Goal: Transaction & Acquisition: Purchase product/service

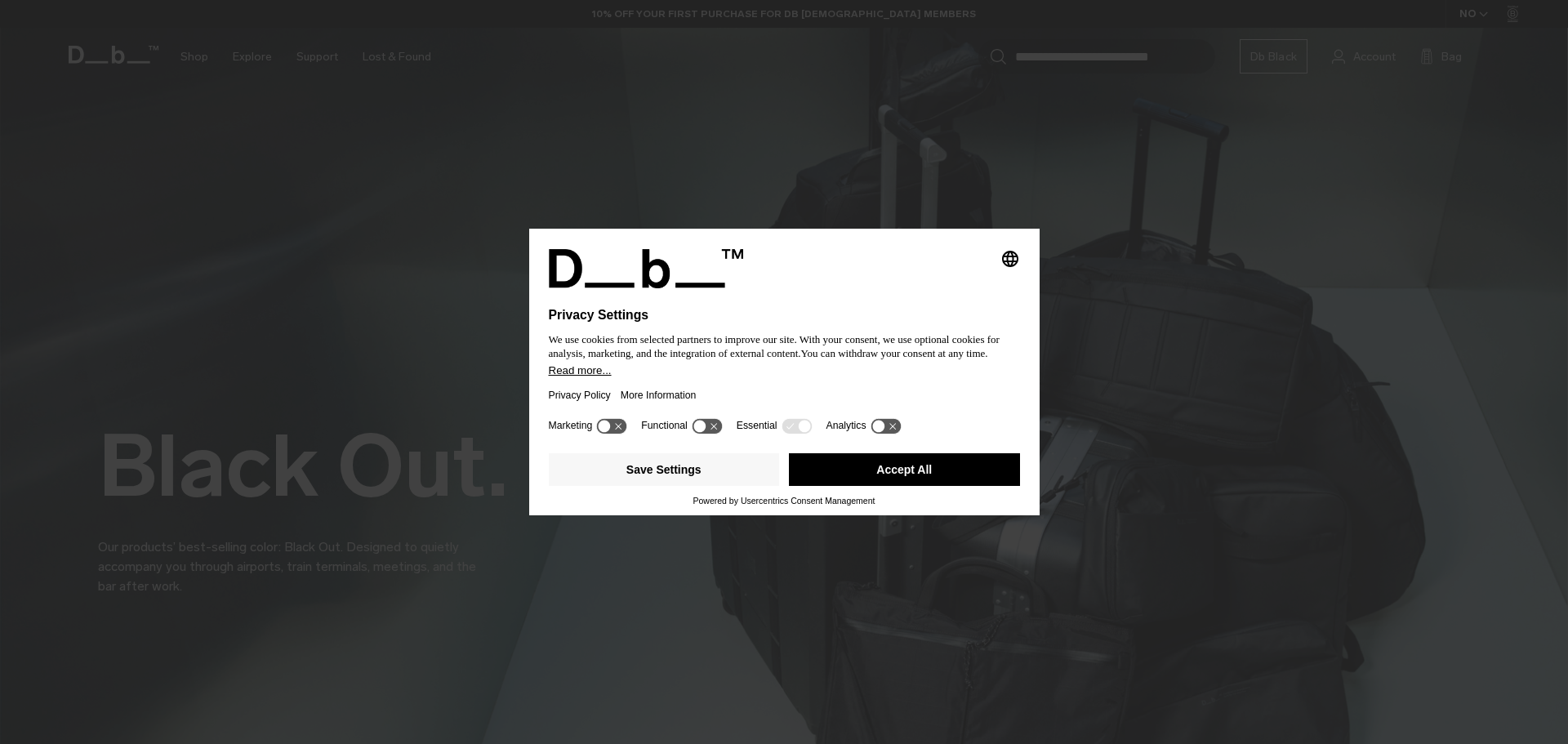
click at [927, 469] on button "Accept All" at bounding box center [905, 469] width 231 height 33
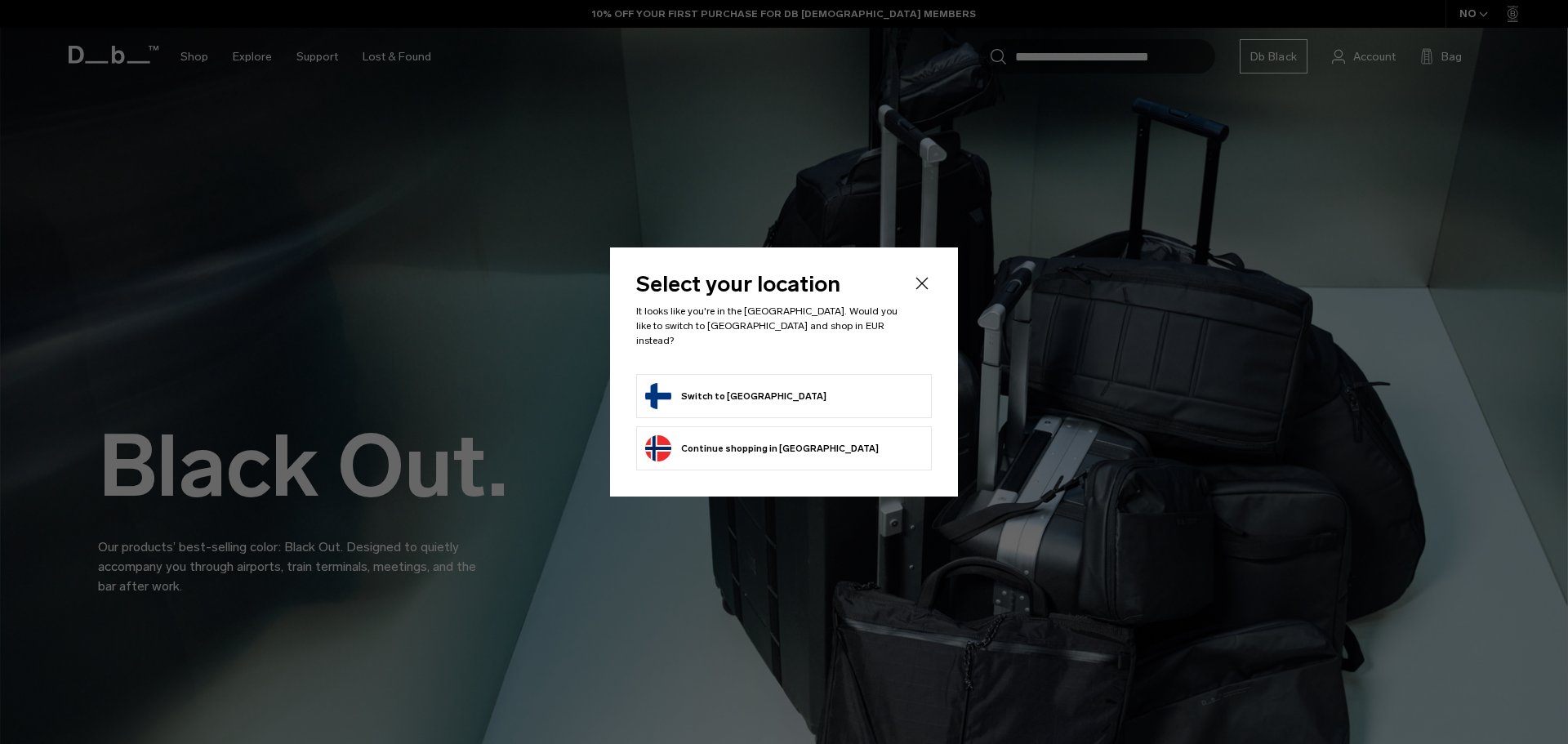
click at [739, 391] on button "Switch to [GEOGRAPHIC_DATA]" at bounding box center [736, 396] width 182 height 26
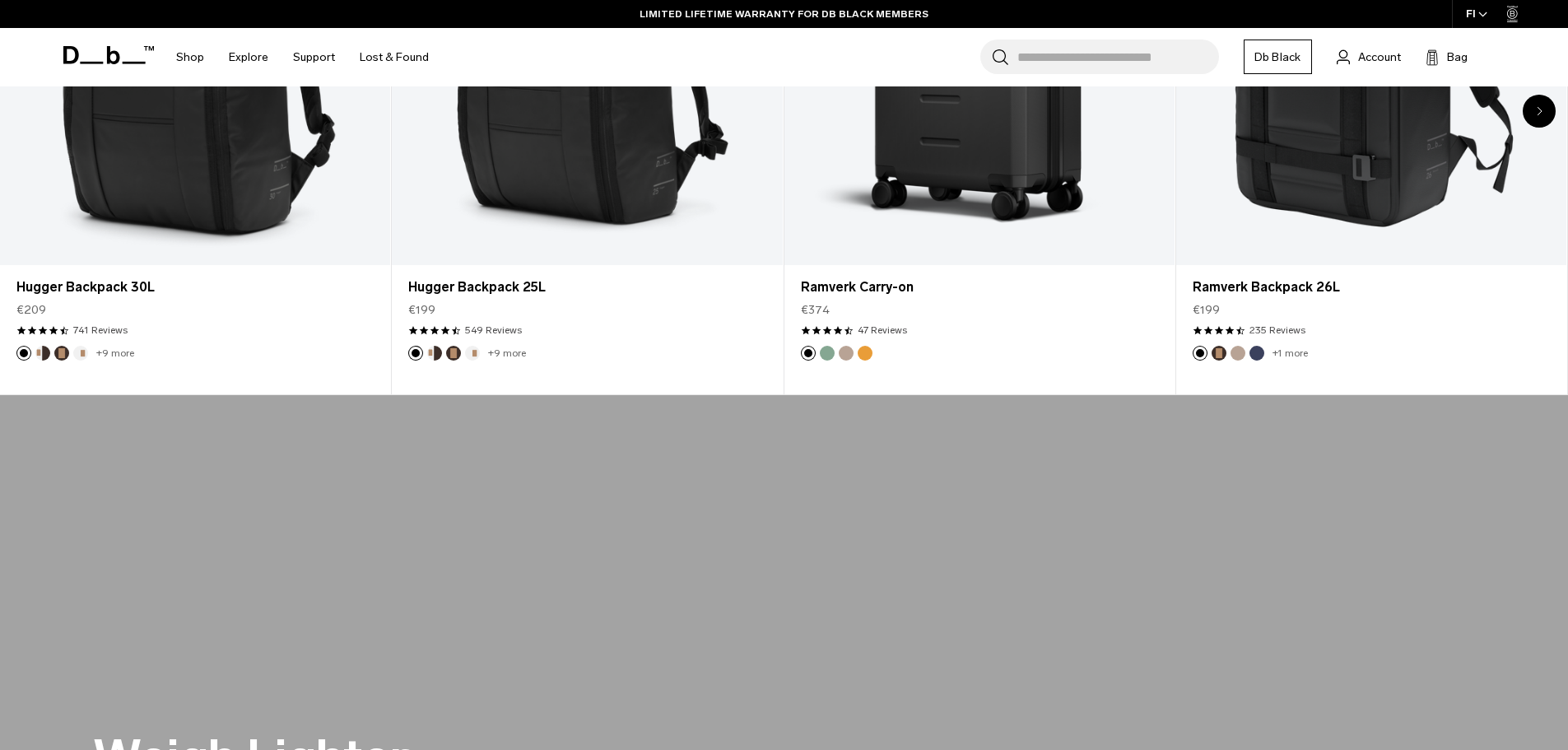
scroll to position [843, 0]
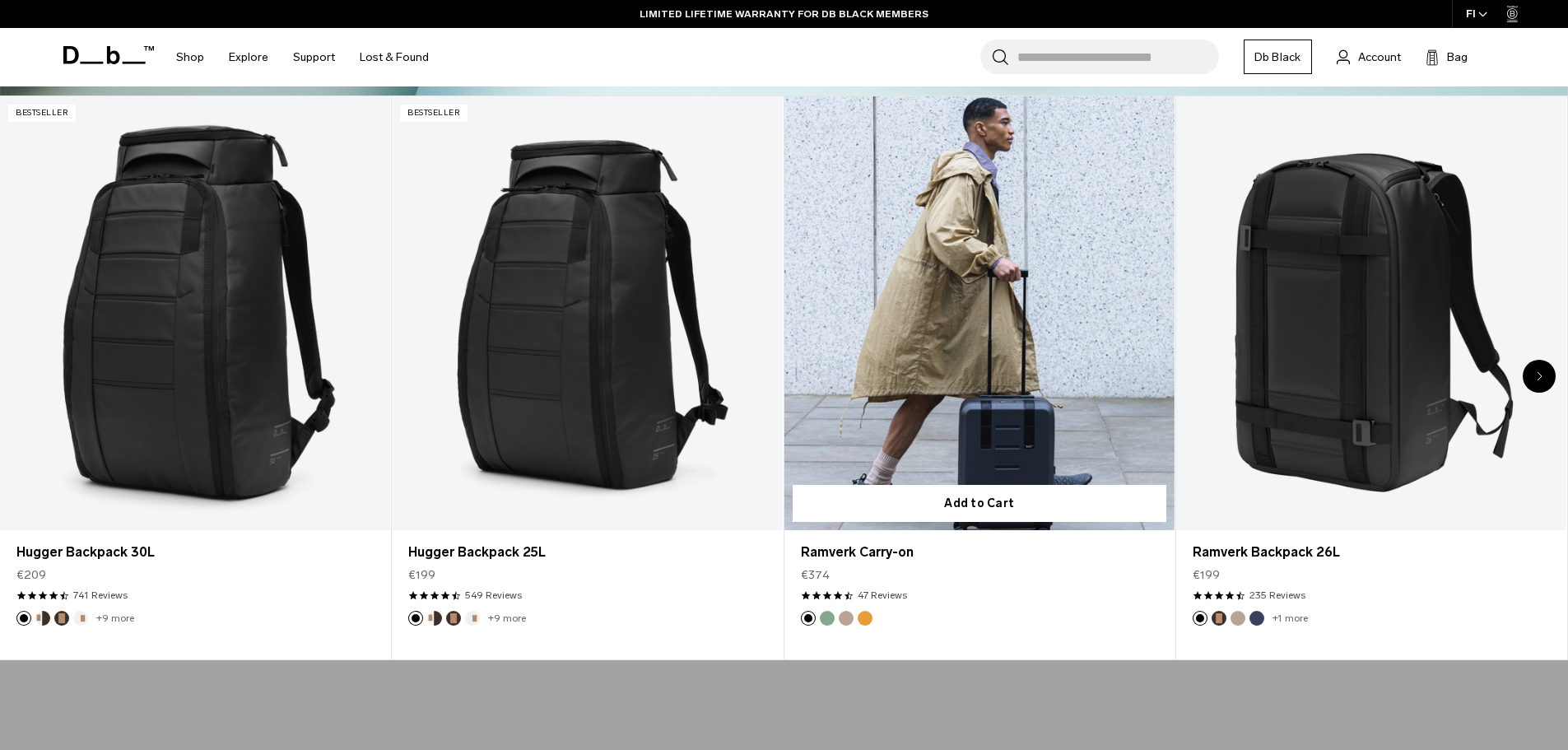
click at [927, 387] on link "Ramverk Carry-on" at bounding box center [979, 313] width 390 height 434
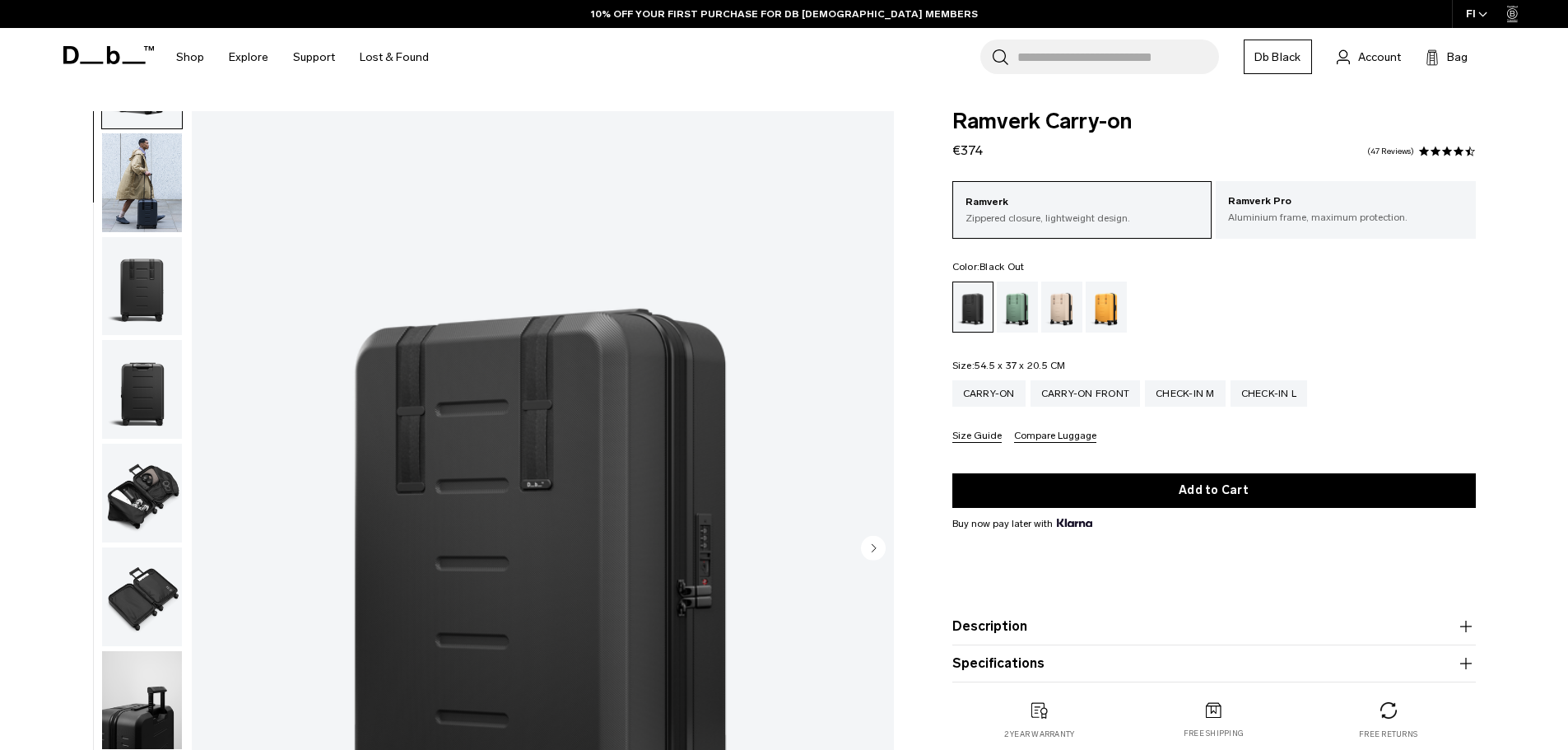
click at [140, 500] on img "button" at bounding box center [142, 493] width 80 height 98
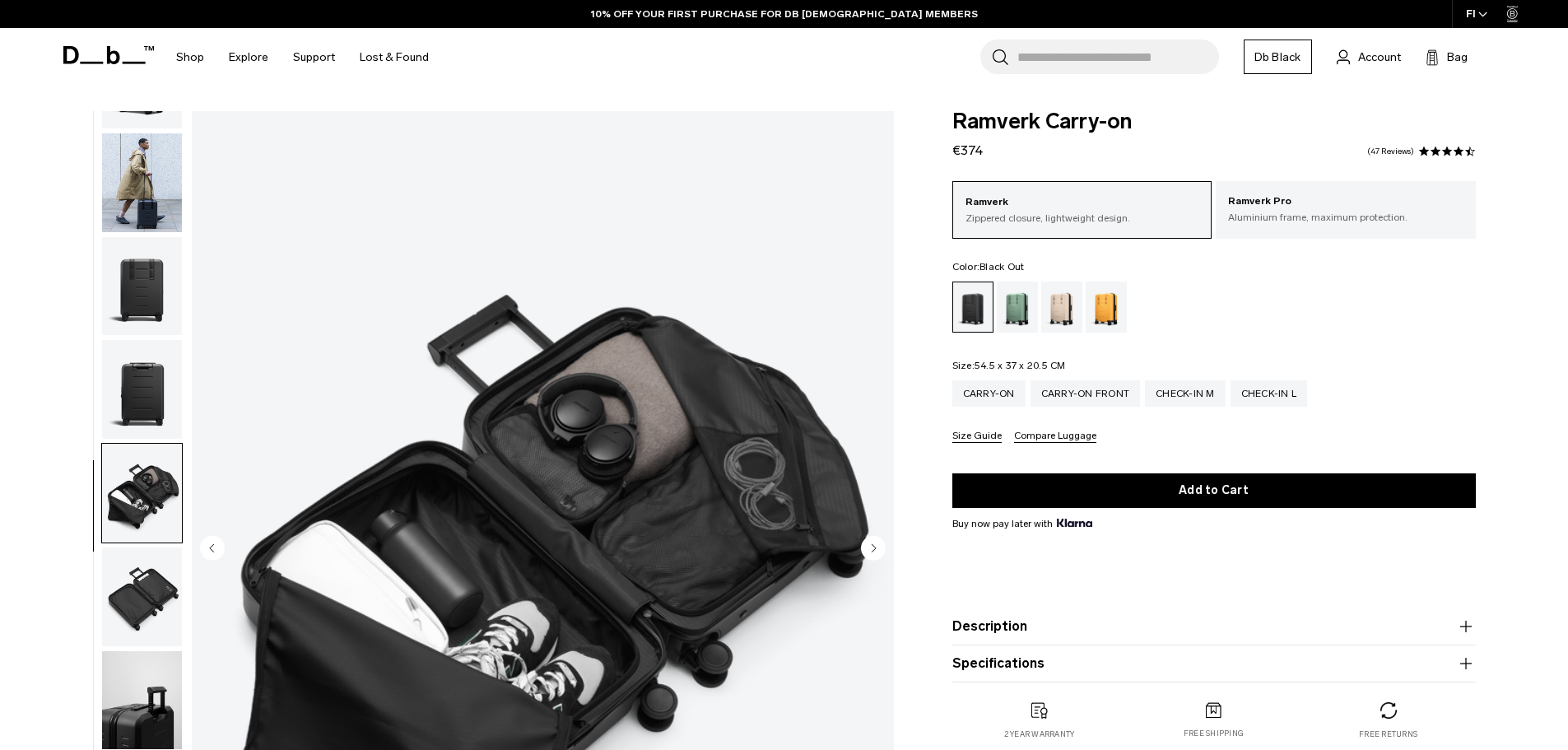
scroll to position [156, 0]
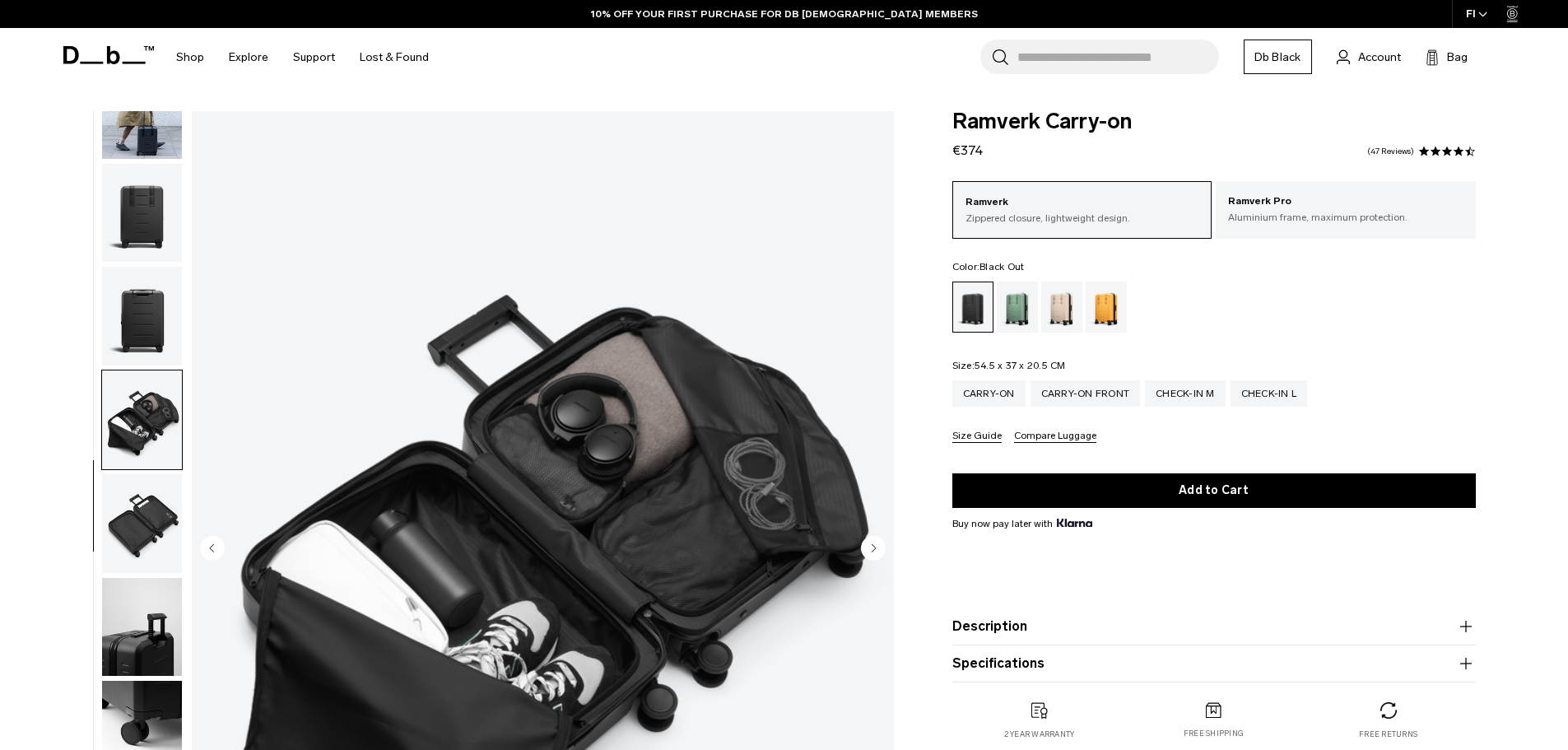
click at [140, 510] on img "button" at bounding box center [142, 523] width 80 height 98
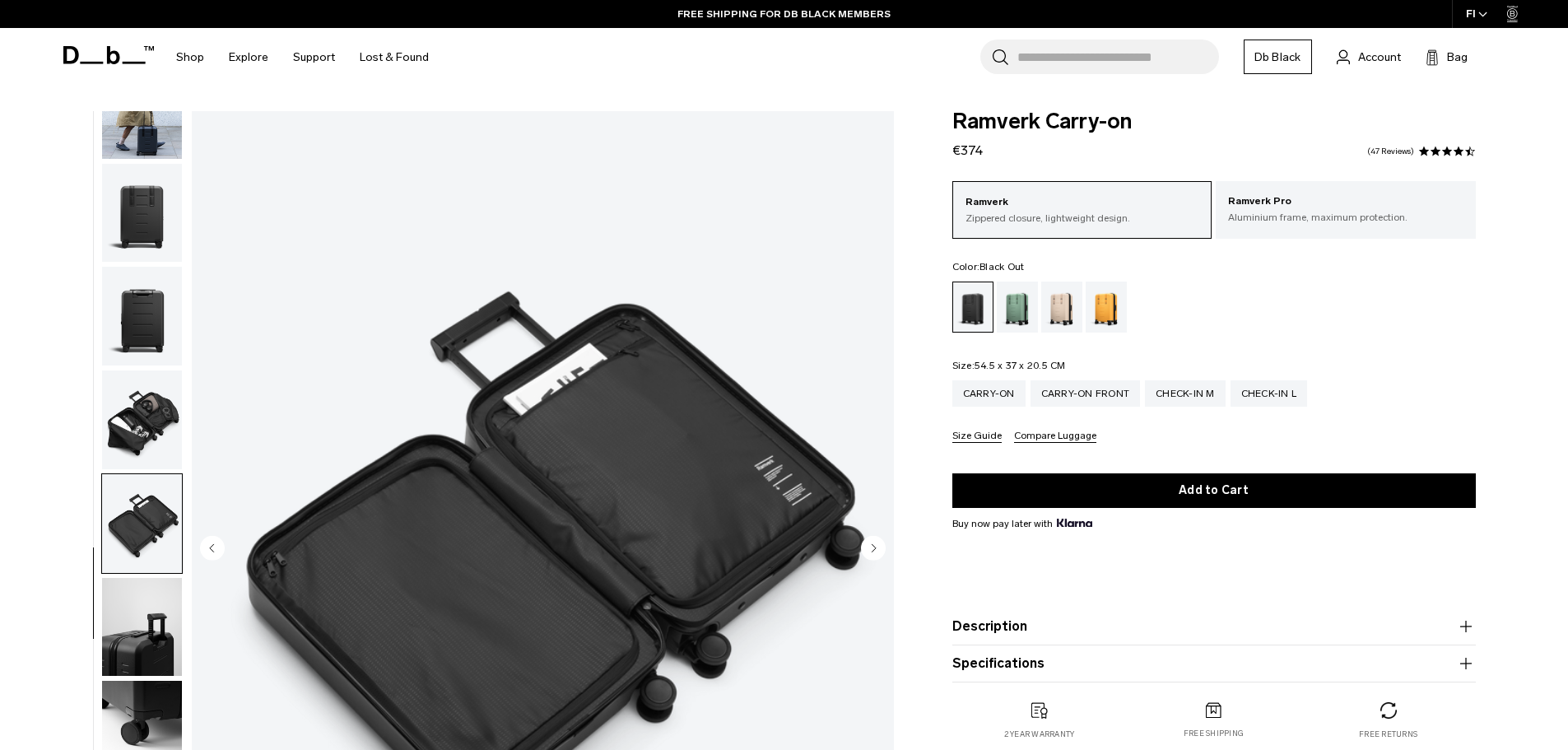
click at [140, 594] on img "button" at bounding box center [142, 627] width 80 height 98
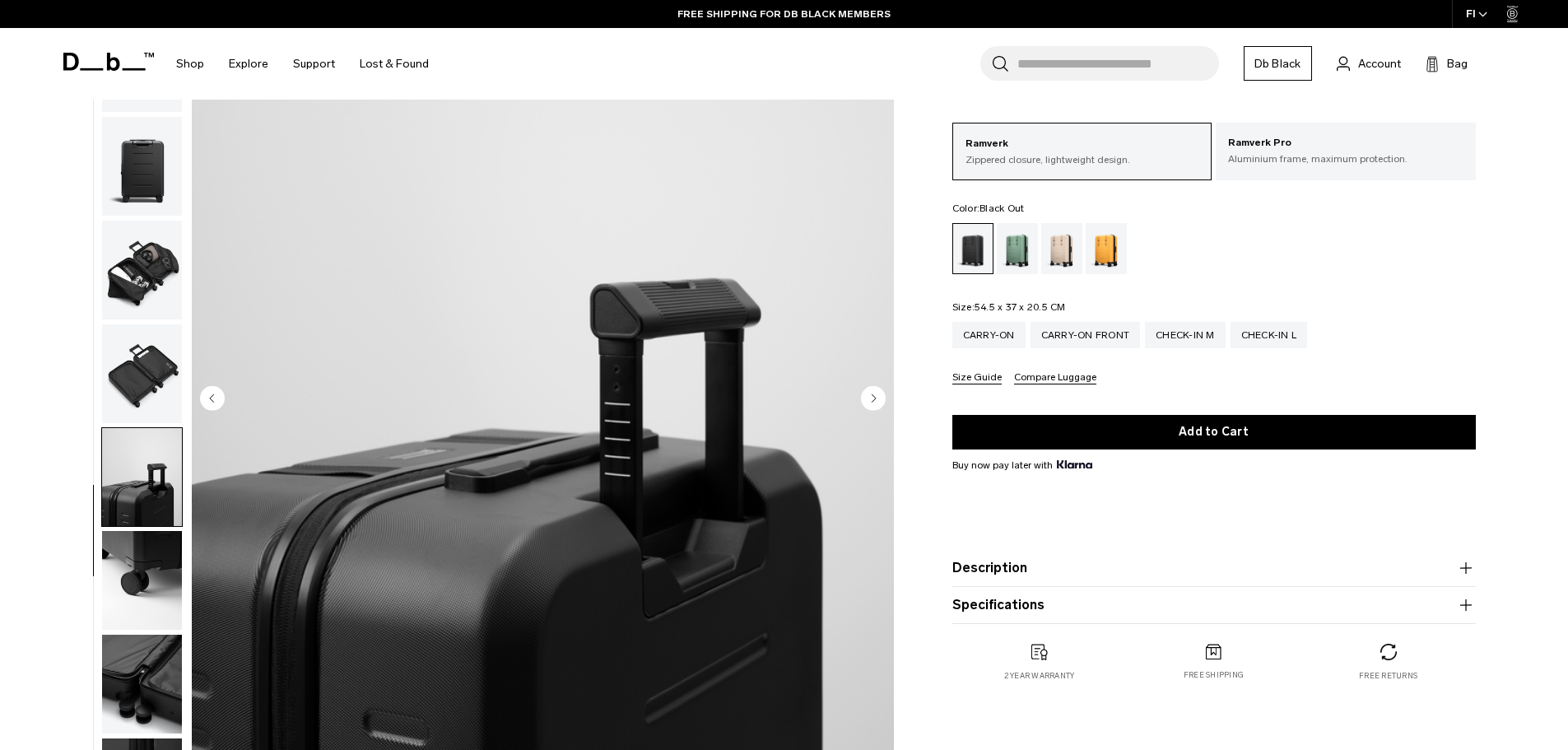
scroll to position [165, 0]
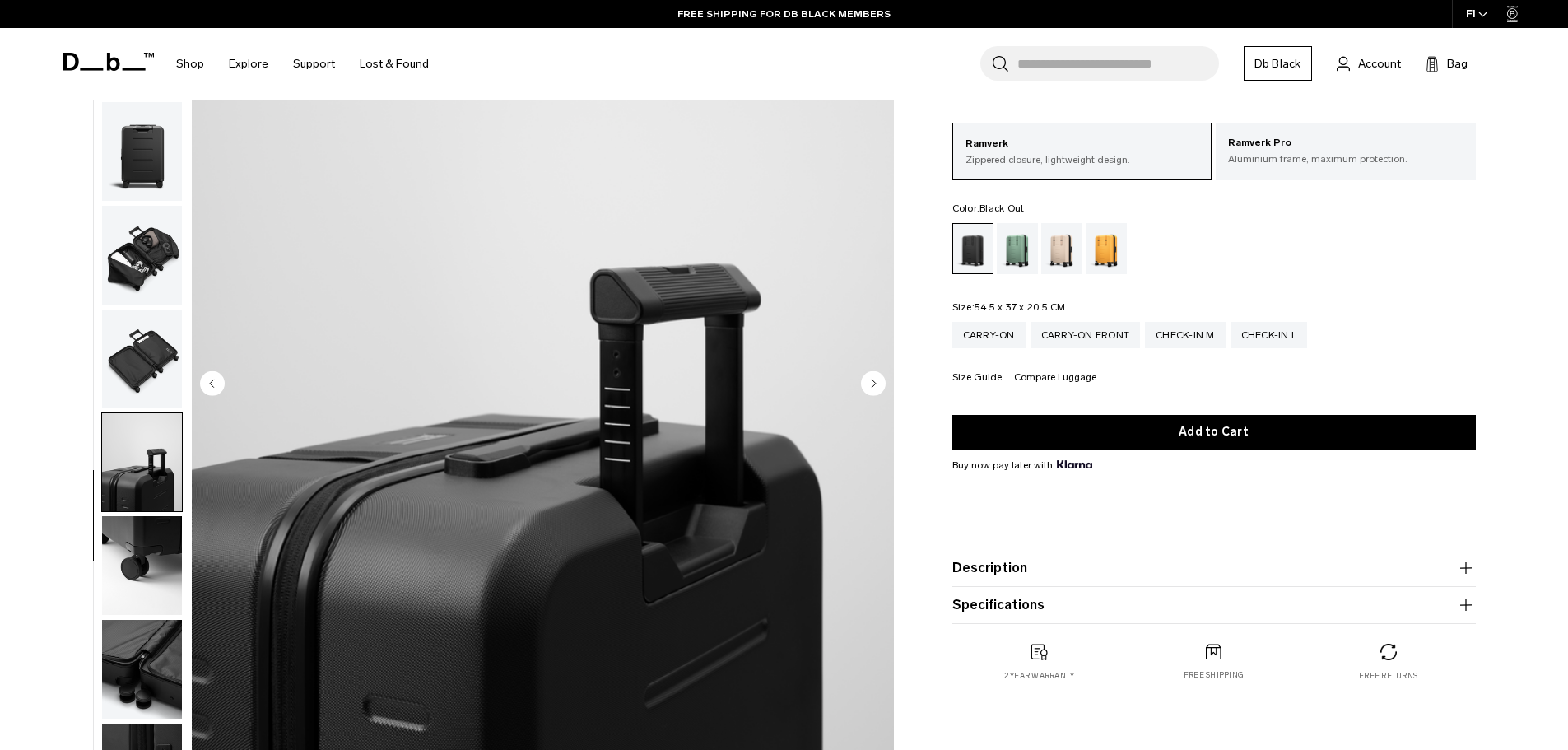
click at [139, 595] on img "button" at bounding box center [142, 565] width 80 height 98
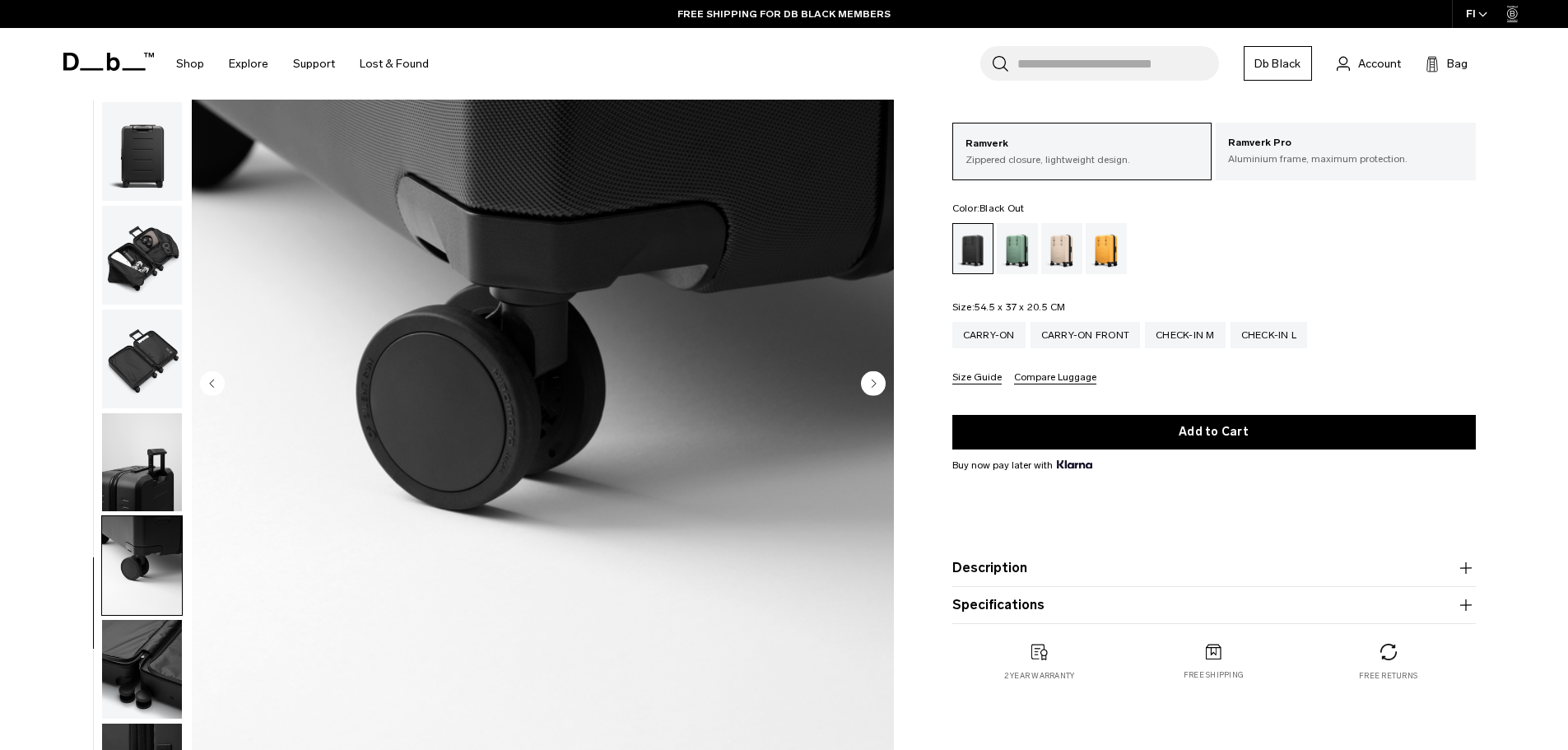
click at [145, 648] on img "button" at bounding box center [142, 669] width 80 height 98
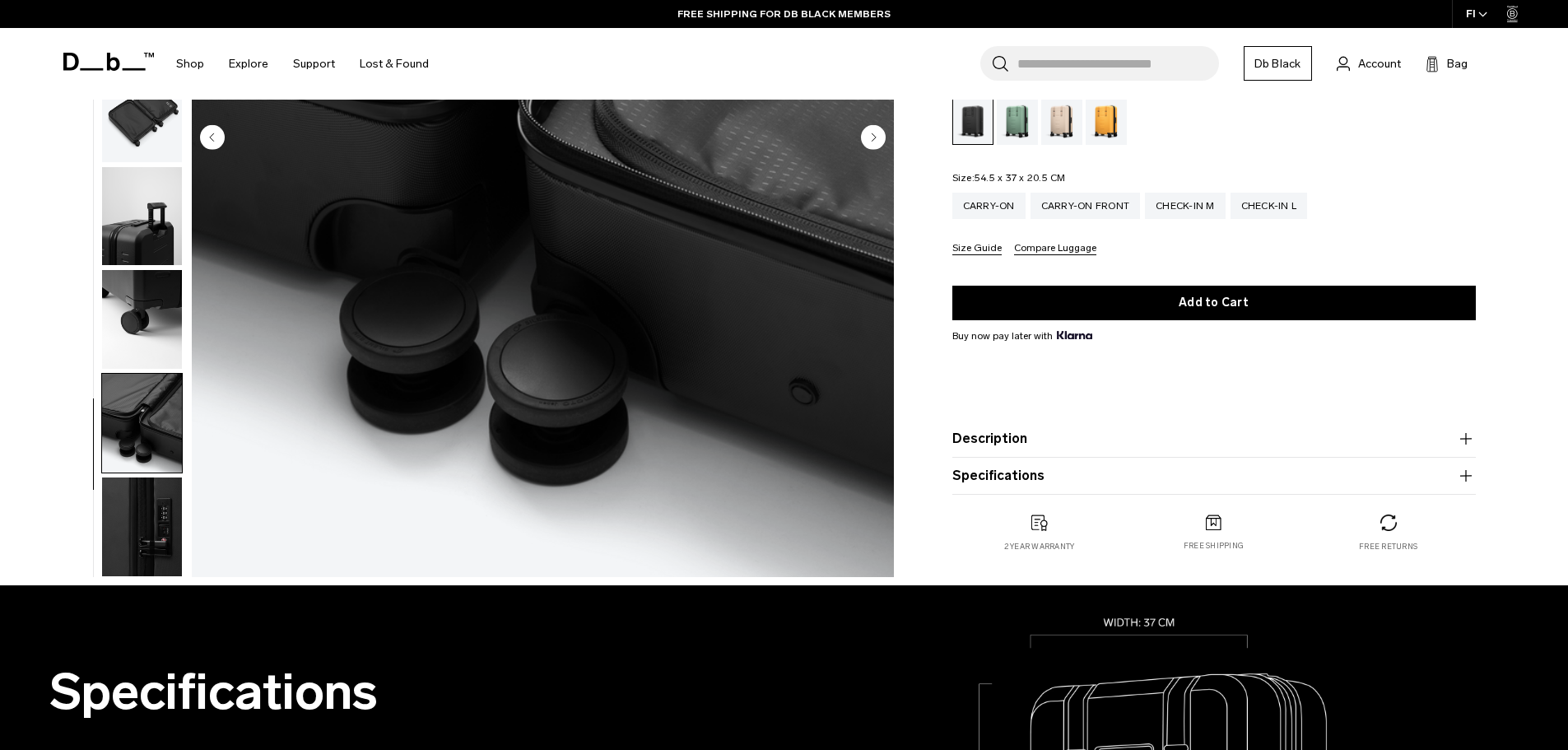
scroll to position [412, 0]
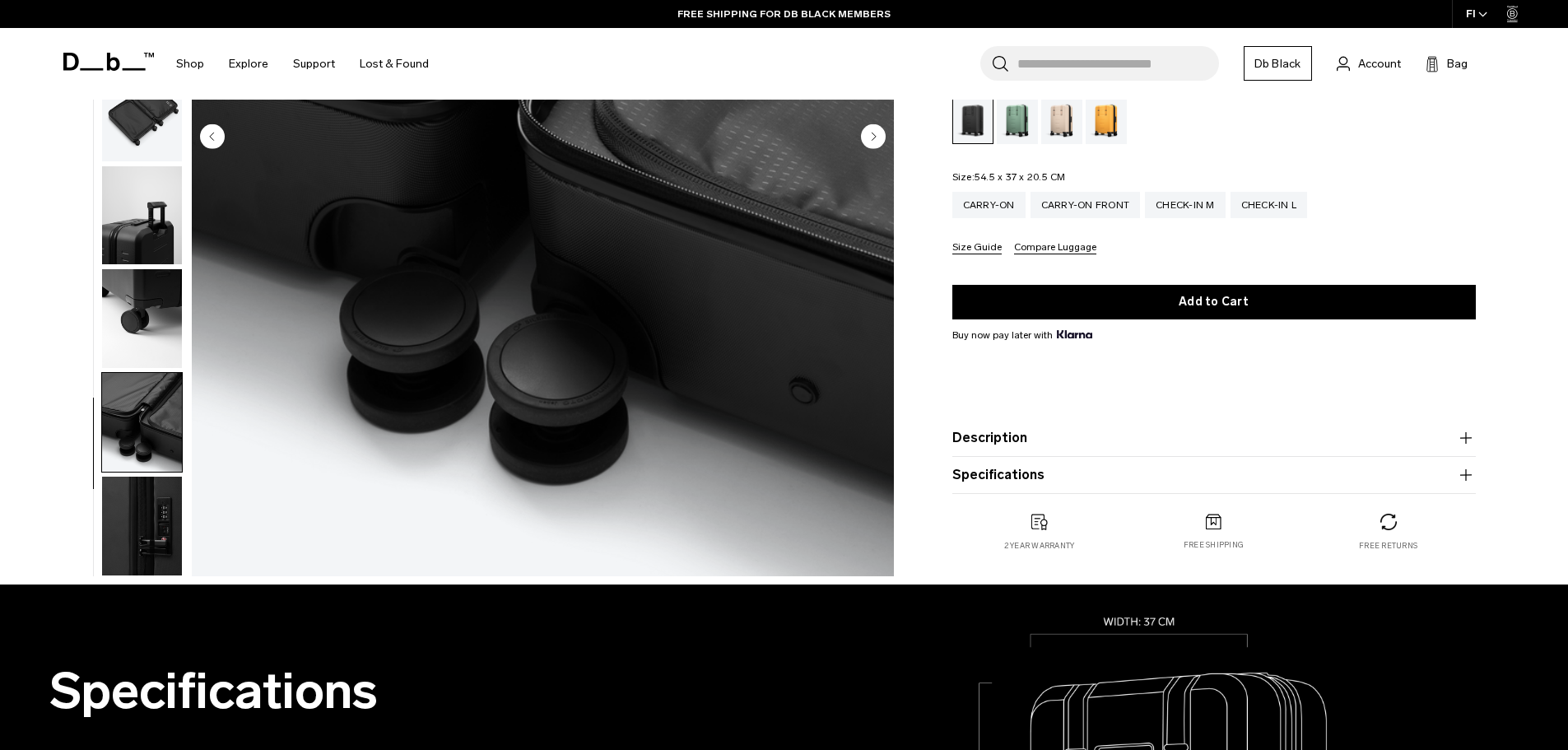
click at [146, 552] on img "button" at bounding box center [142, 526] width 80 height 98
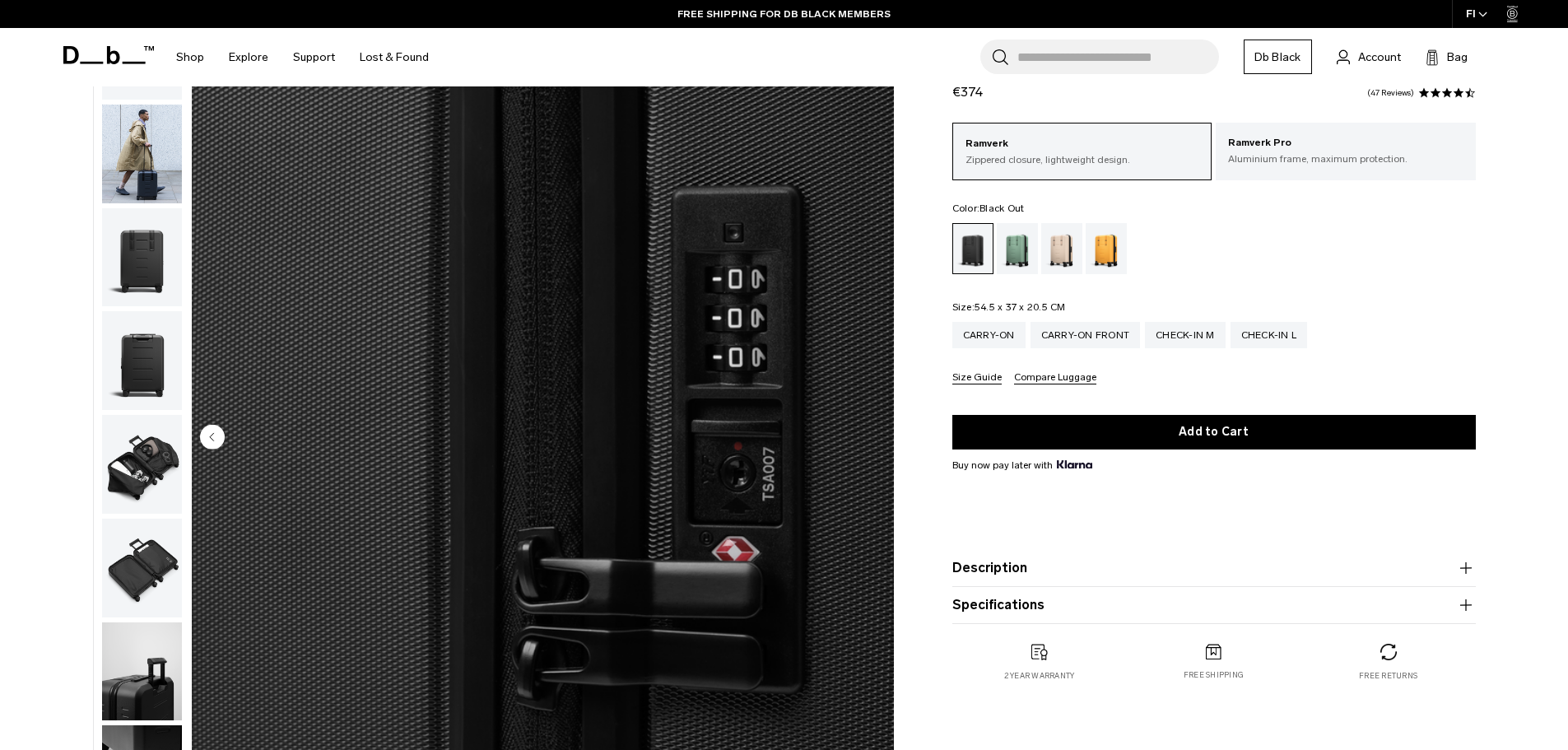
scroll to position [0, 0]
